Goal: Task Accomplishment & Management: Complete application form

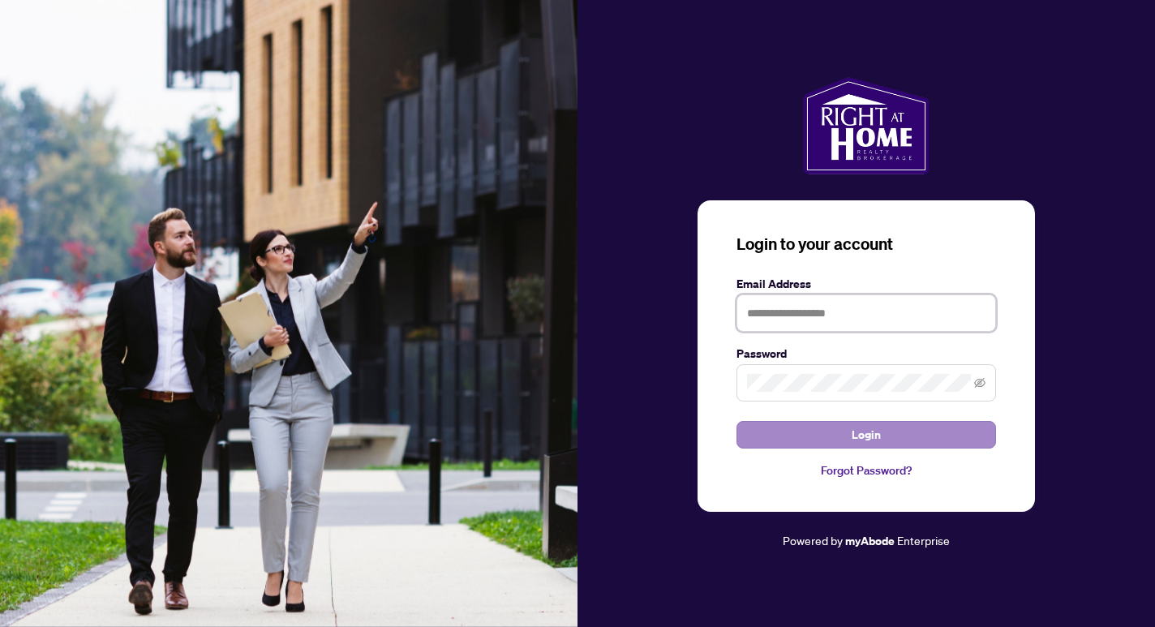
type input "**********"
click at [925, 443] on button "Login" at bounding box center [866, 435] width 260 height 28
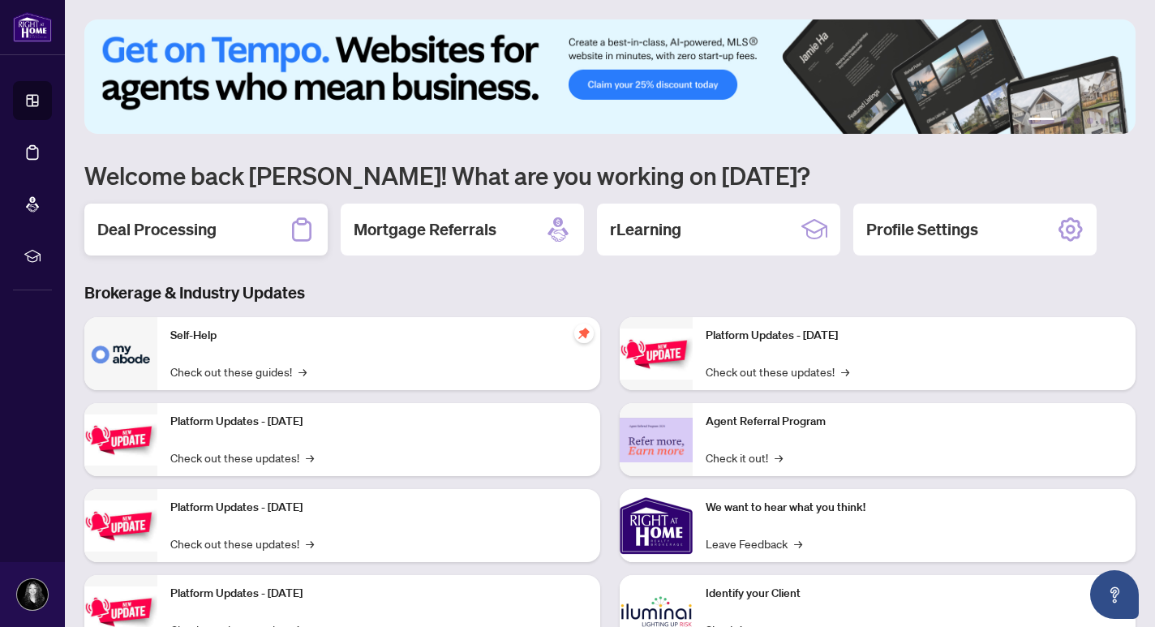
click at [198, 220] on h2 "Deal Processing" at bounding box center [156, 229] width 119 height 23
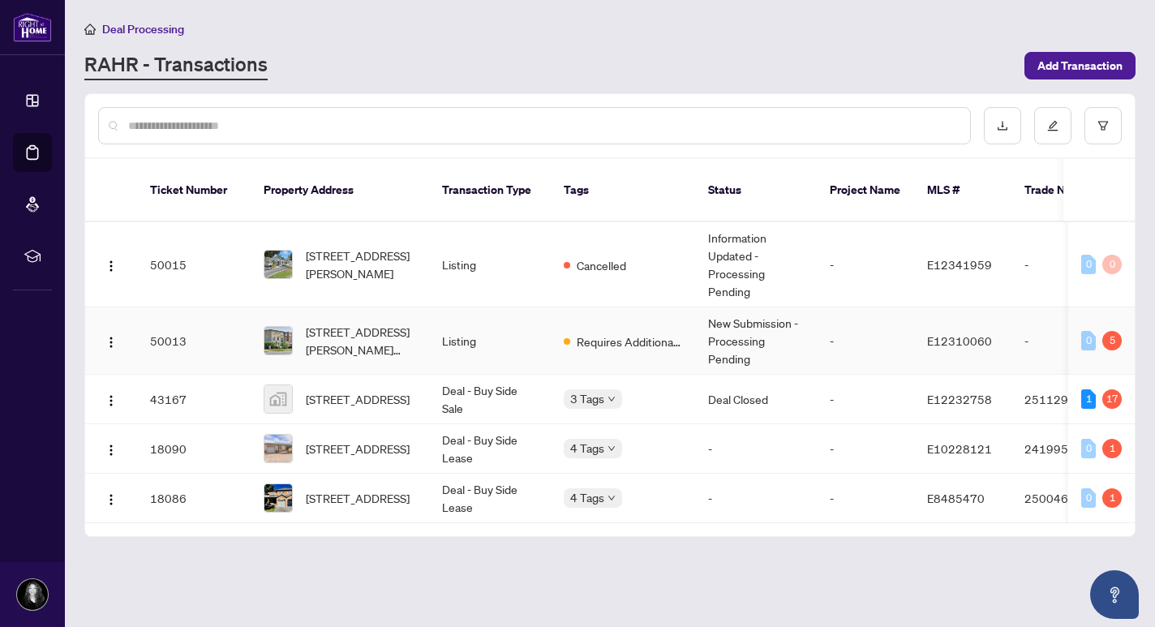
click at [325, 326] on span "[STREET_ADDRESS][PERSON_NAME][PERSON_NAME]" at bounding box center [361, 341] width 110 height 36
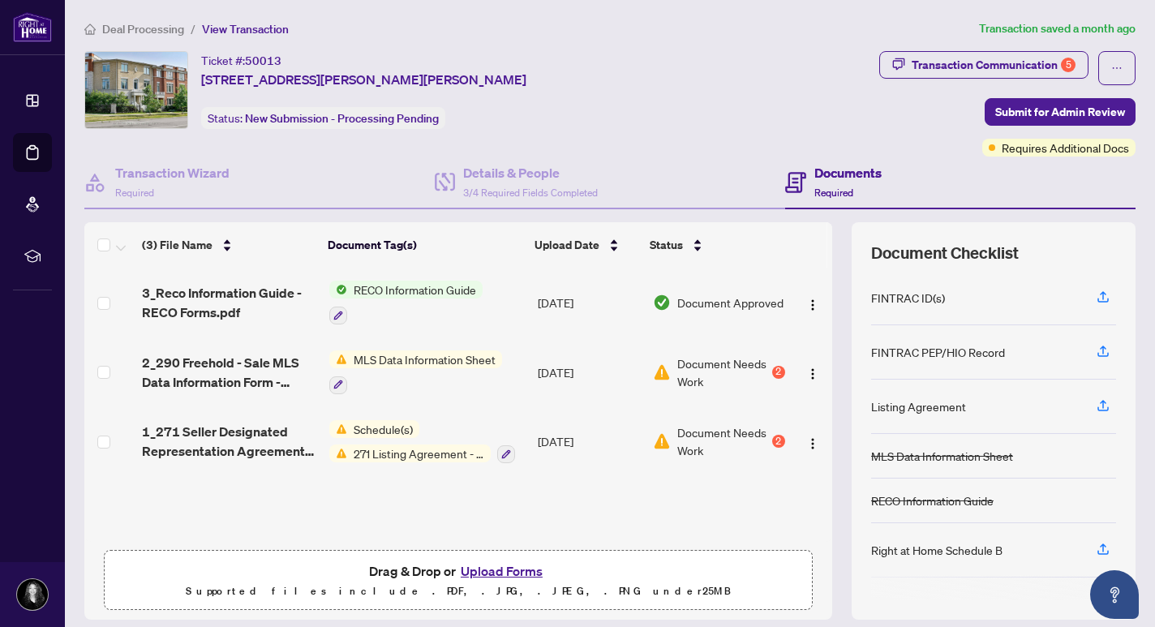
click at [491, 557] on span "Drag & Drop or Upload Forms Supported files include .PDF, .JPG, .JPEG, .PNG und…" at bounding box center [458, 581] width 707 height 60
click at [491, 573] on button "Upload Forms" at bounding box center [502, 570] width 92 height 21
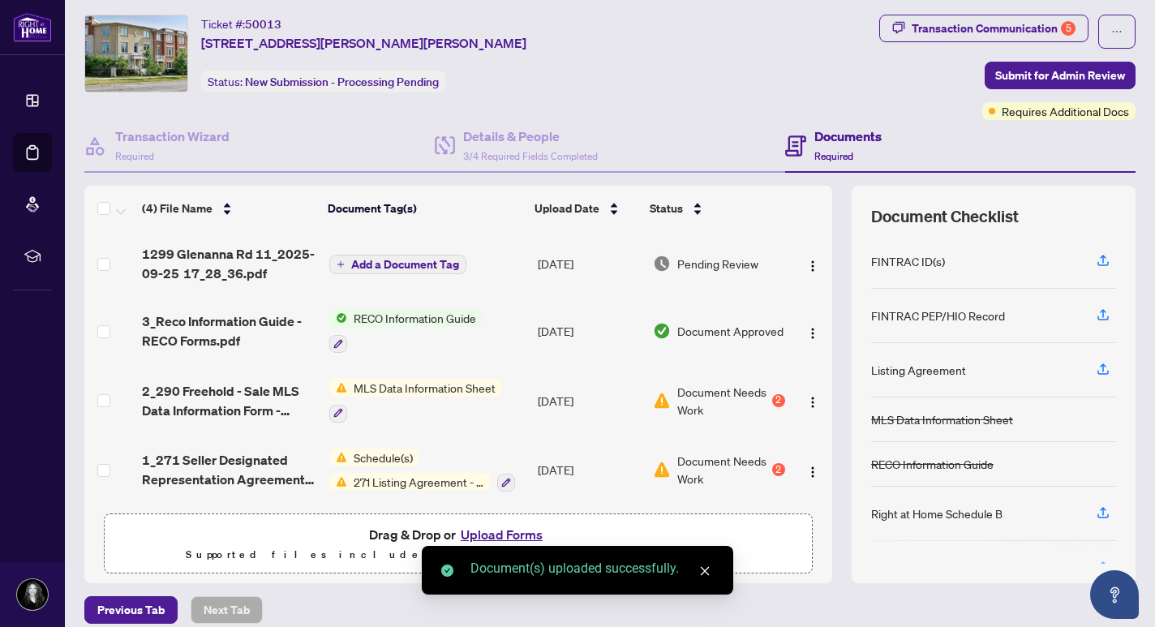
scroll to position [51, 0]
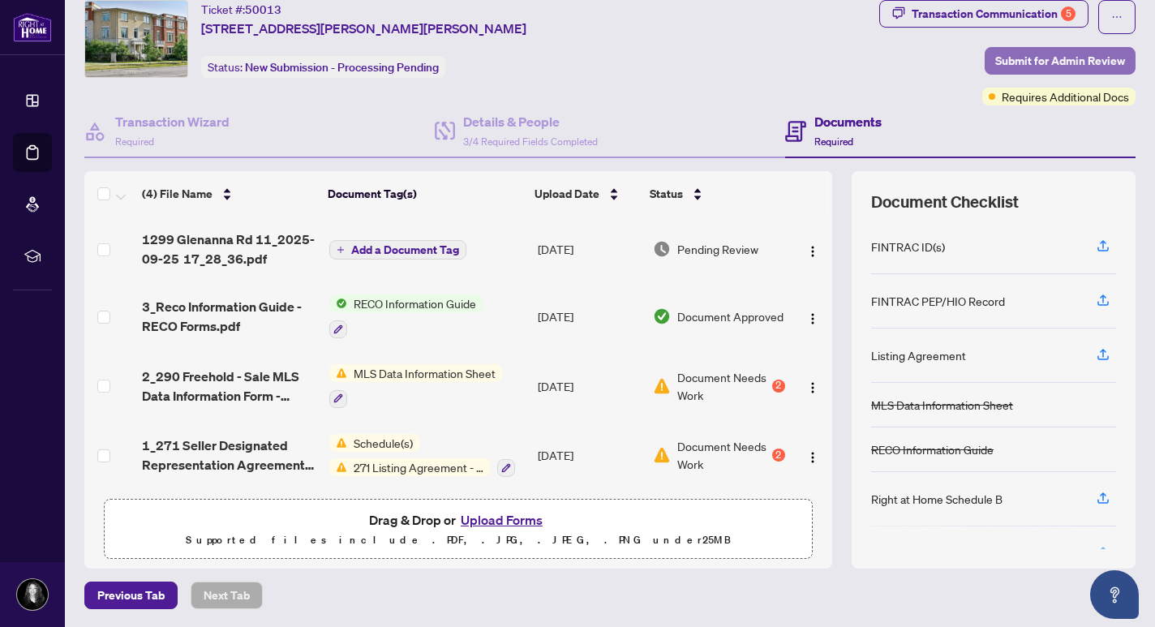
click at [1064, 60] on span "Submit for Admin Review" at bounding box center [1060, 61] width 130 height 26
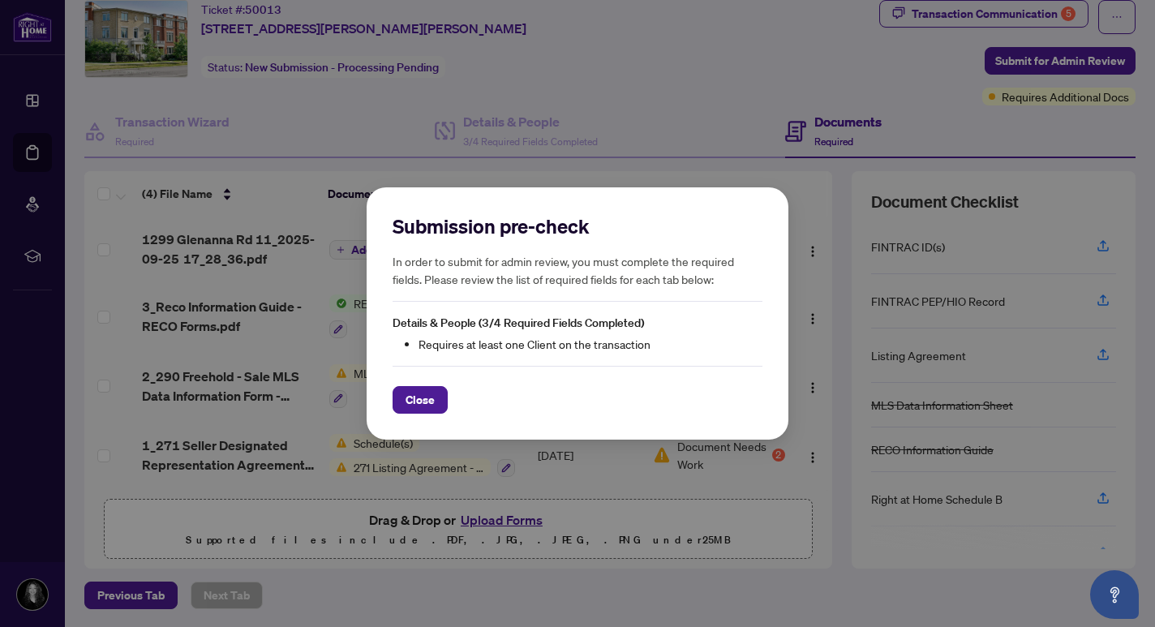
click at [414, 418] on div "Submission pre-check In order to submit for admin review, you must complete the…" at bounding box center [578, 313] width 422 height 253
click at [422, 393] on span "Close" at bounding box center [419, 400] width 29 height 26
